Goal: Information Seeking & Learning: Find specific fact

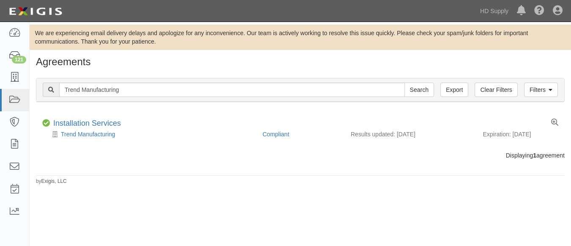
scroll to position [1, 0]
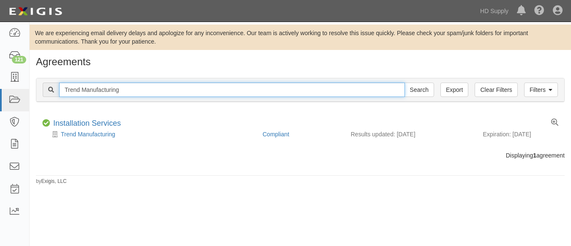
click at [137, 86] on input "Trend Manufacturing" at bounding box center [232, 89] width 346 height 14
type input "T"
paste input "U.S. Installation Group Inc"
type input "U.S. Installation Group Inc"
click at [405, 82] on input "Search" at bounding box center [420, 89] width 30 height 14
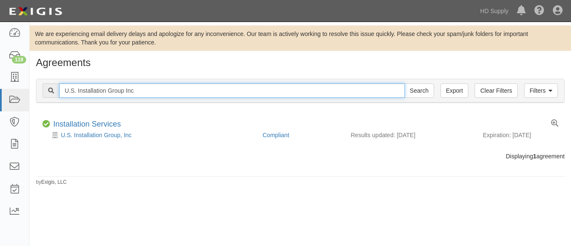
click at [140, 89] on input "U.S. Installation Group Inc" at bounding box center [232, 90] width 346 height 14
type input "U"
paste input "TNZ services LLC"
type input "TNZ services LLC"
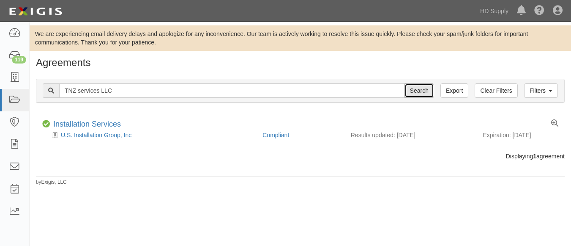
click at [412, 95] on input "Search" at bounding box center [420, 90] width 30 height 14
